Goal: Transaction & Acquisition: Book appointment/travel/reservation

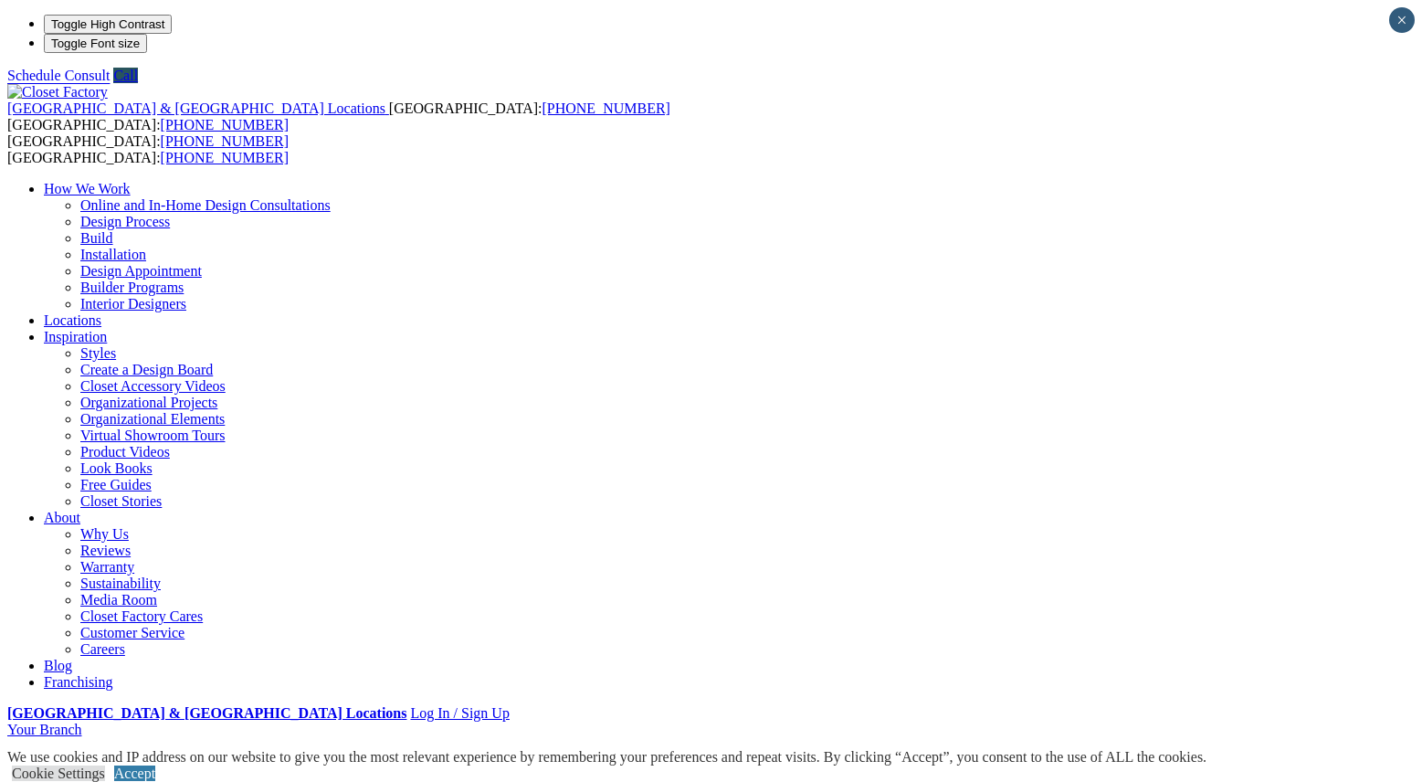
click at [875, 84] on div "United States & Canada Locations USA: (800) 838-7995 CANADA: (888) 237-5650 USA…" at bounding box center [710, 411] width 1407 height 654
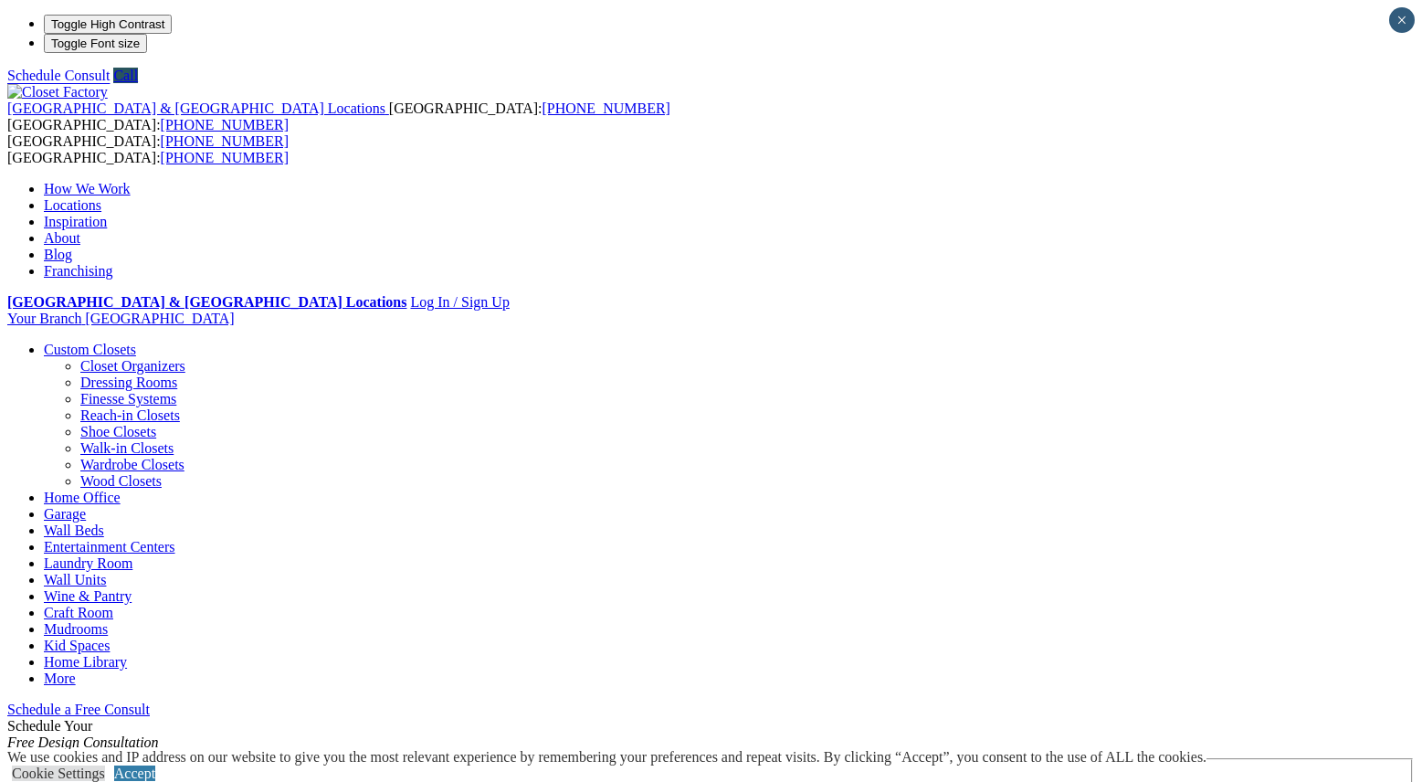
click at [150, 701] on span "Schedule a Free Consult (opens a dropdown menu)" at bounding box center [150, 709] width 0 height 16
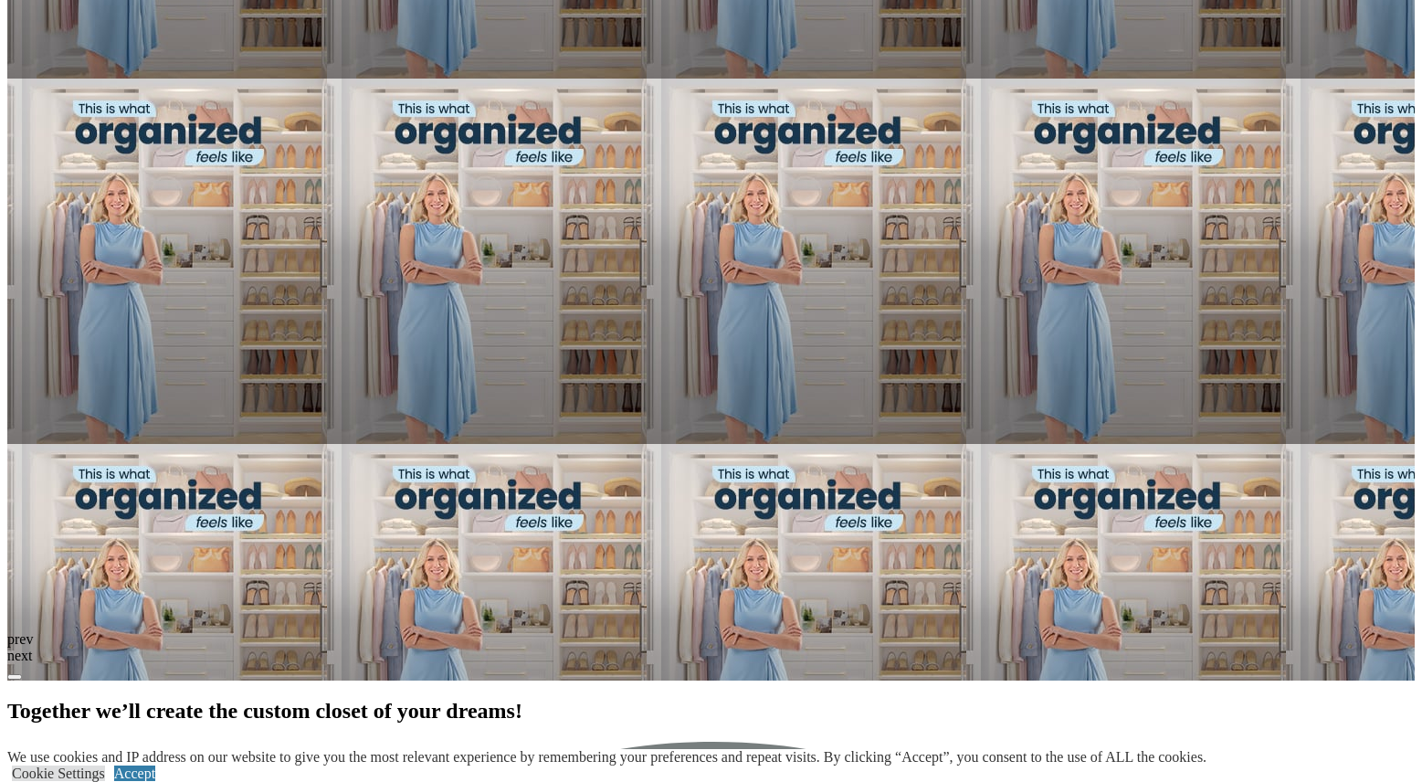
scroll to position [1279, 0]
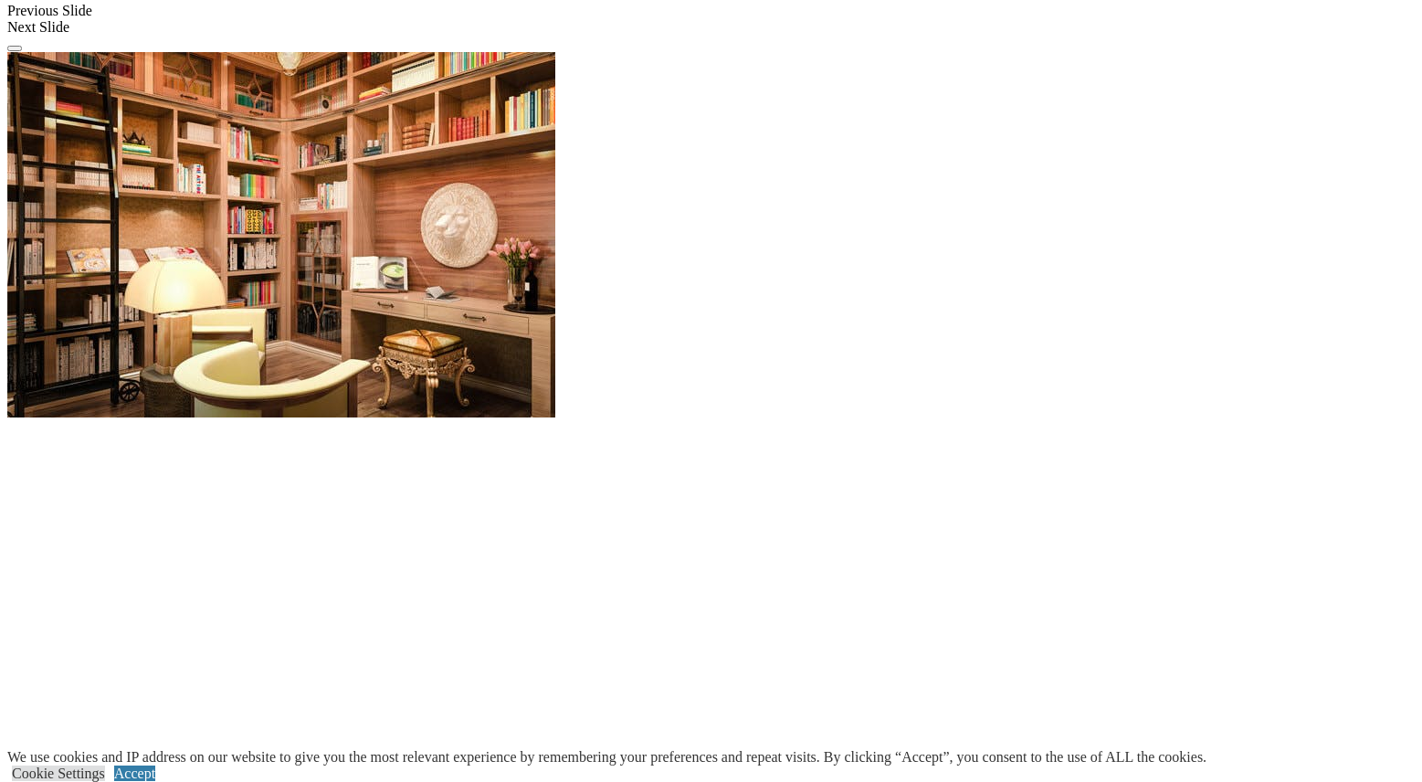
scroll to position [1735, 0]
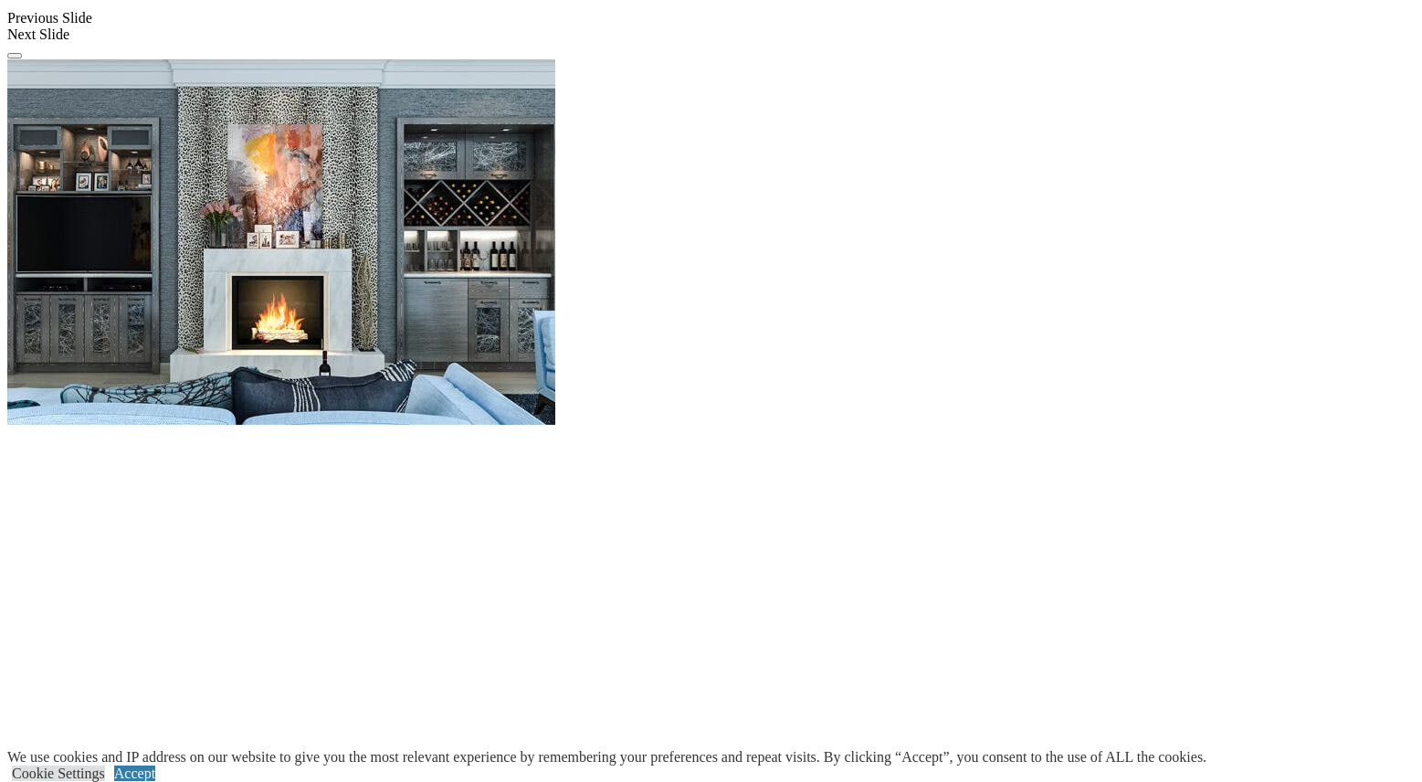
scroll to position [1827, 0]
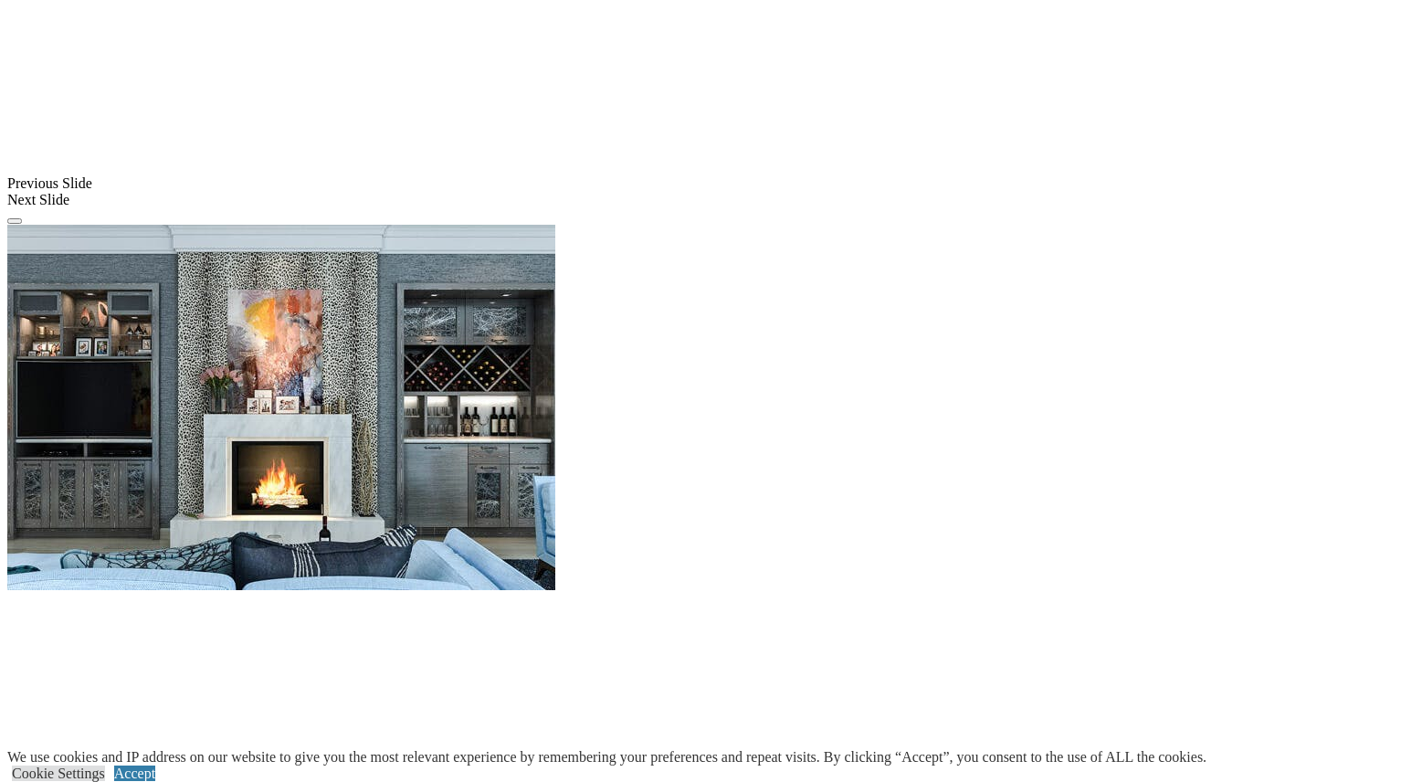
scroll to position [1735, 0]
